Goal: Find contact information: Find contact information

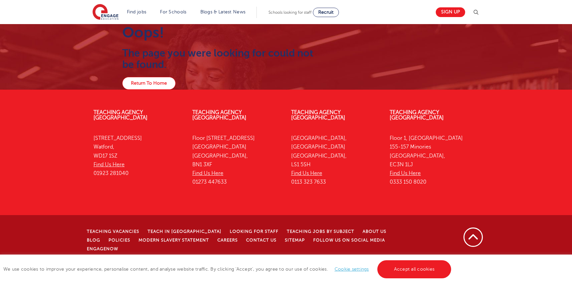
click at [145, 82] on link "Return To Home" at bounding box center [148, 83] width 53 height 13
click at [109, 161] on link "Find Us Here" at bounding box center [109, 164] width 31 height 6
click at [249, 238] on link "Contact Us" at bounding box center [261, 240] width 30 height 5
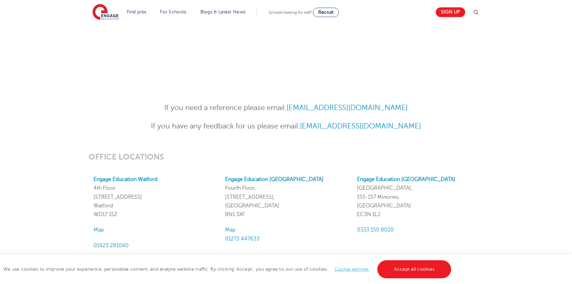
scroll to position [466, 0]
drag, startPoint x: 424, startPoint y: 105, endPoint x: 292, endPoint y: 107, distance: 132.0
click at [292, 107] on p "If you need a reference please email: [EMAIL_ADDRESS][DOMAIN_NAME]" at bounding box center [286, 108] width 328 height 12
copy p "[EMAIL_ADDRESS][DOMAIN_NAME]"
